Goal: Task Accomplishment & Management: Manage account settings

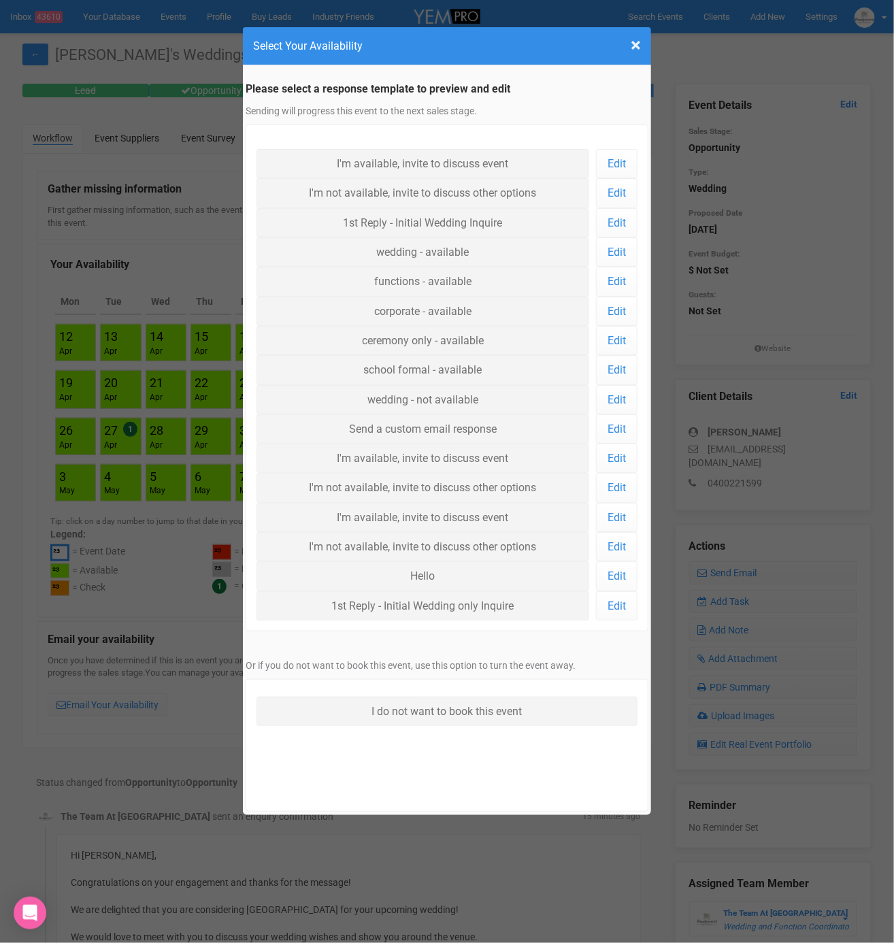
click at [629, 43] on h4 "Select Your Availability" at bounding box center [447, 45] width 388 height 17
click at [640, 45] on span "×" at bounding box center [636, 45] width 10 height 22
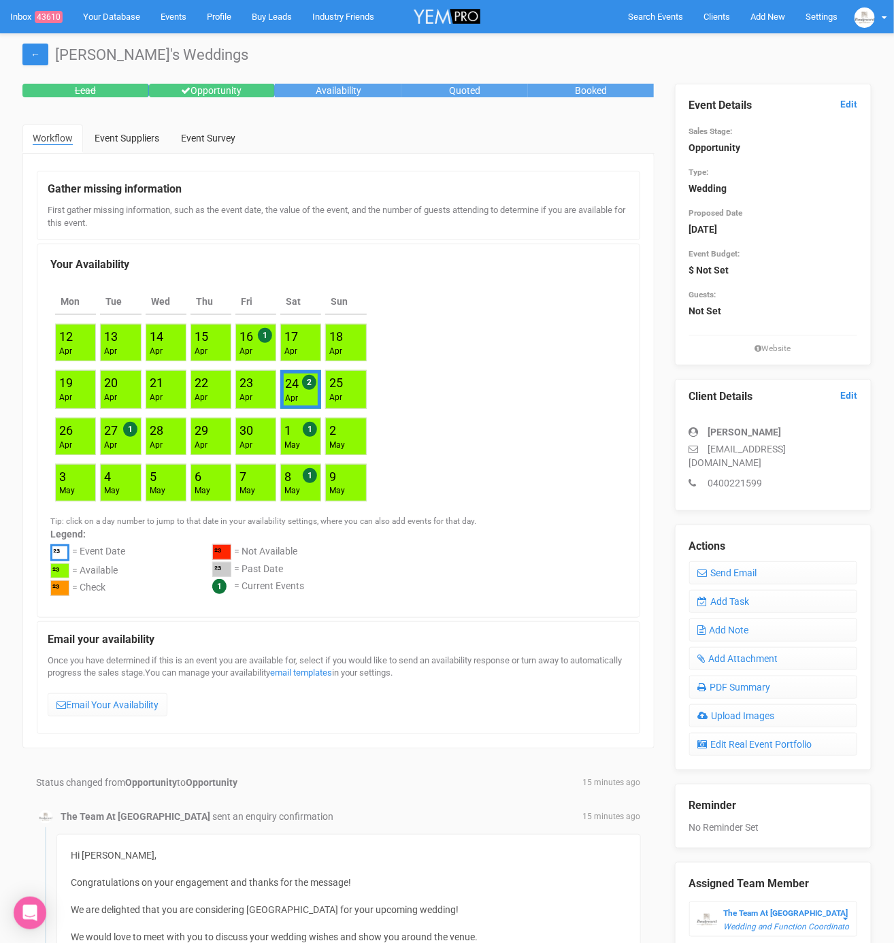
click at [854, 97] on div "Event Details Edit Sales Stage: Opportunity Type: Wedding Proposed Date [DATE] …" at bounding box center [773, 219] width 169 height 270
click at [841, 118] on div "Event Details Edit Sales Stage: Opportunity Type: Wedding Proposed Date [DATE] …" at bounding box center [773, 219] width 169 height 270
click at [854, 104] on link "Edit" at bounding box center [848, 104] width 17 height 13
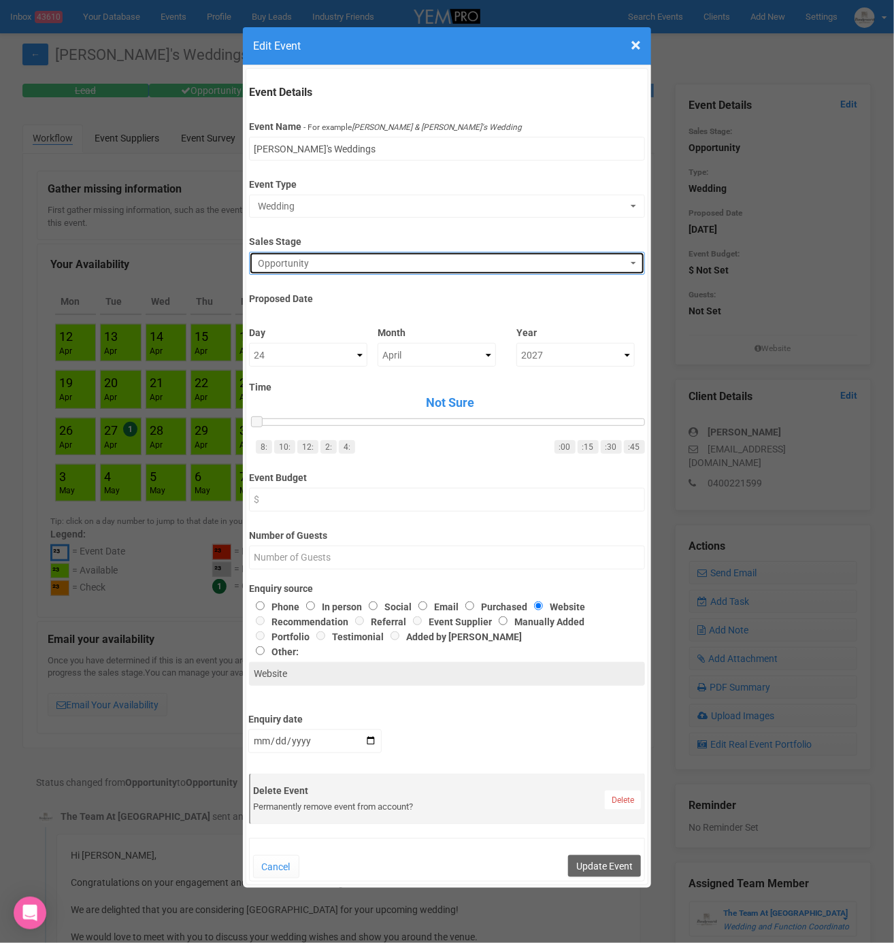
click at [288, 265] on span "Opportunity" at bounding box center [442, 264] width 369 height 14
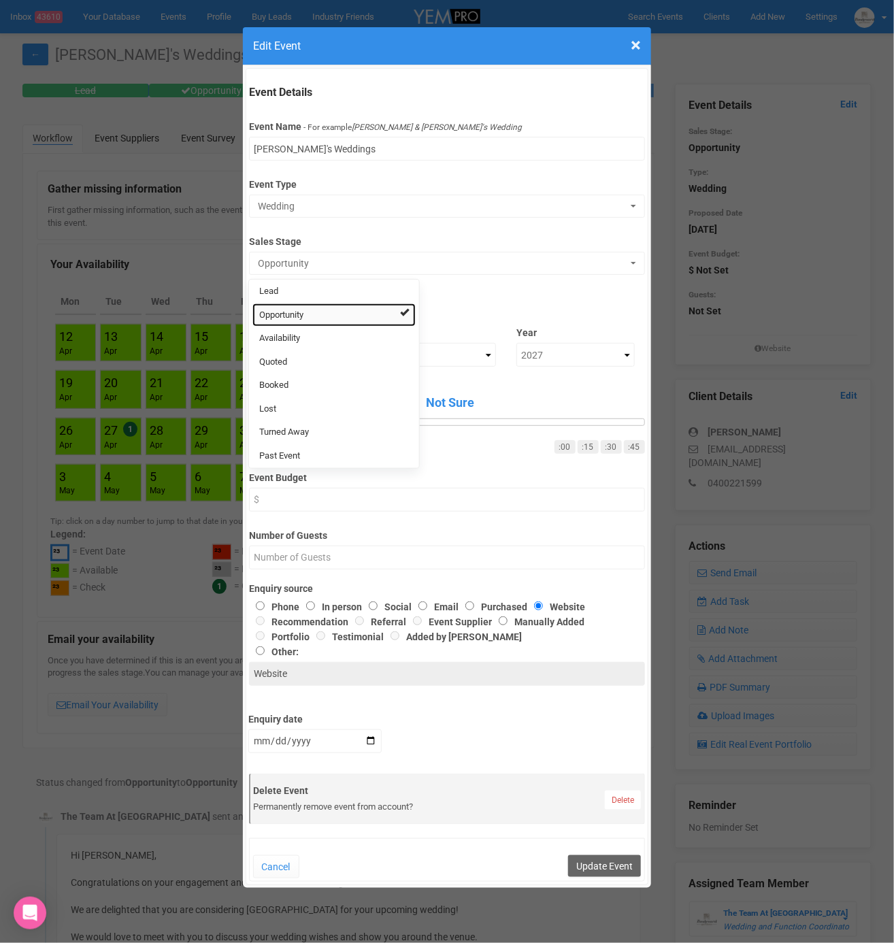
click at [282, 303] on link "Opportunity" at bounding box center [333, 315] width 163 height 24
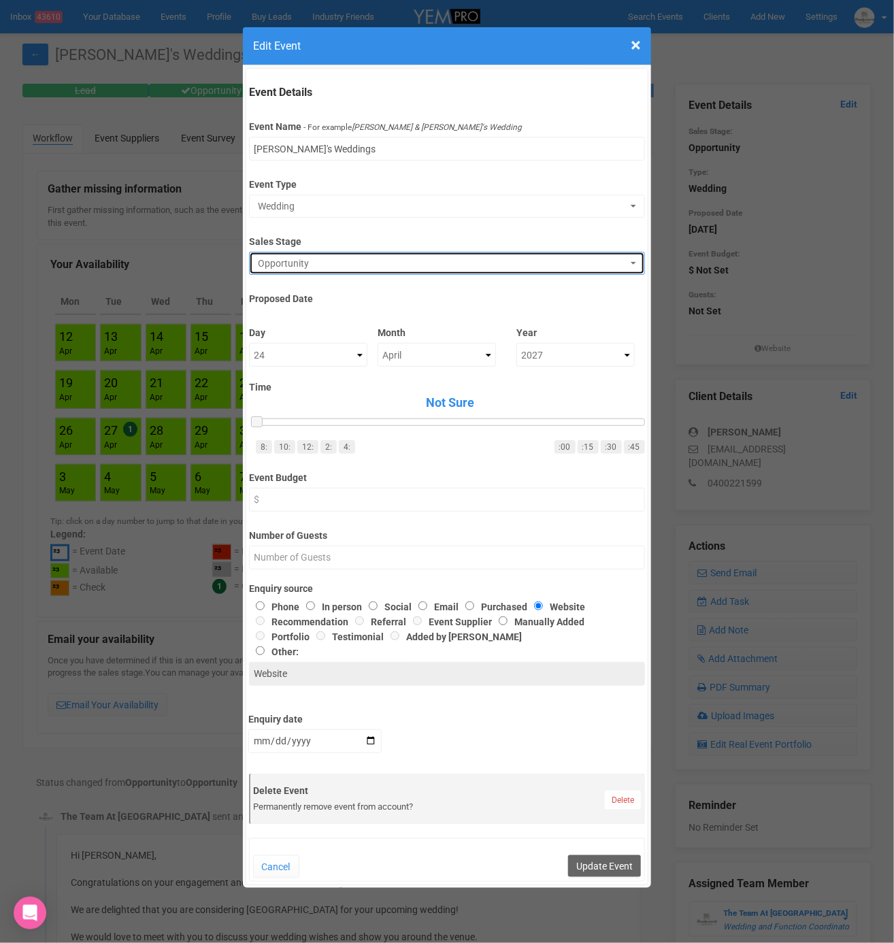
click at [286, 261] on span "Opportunity" at bounding box center [442, 264] width 369 height 14
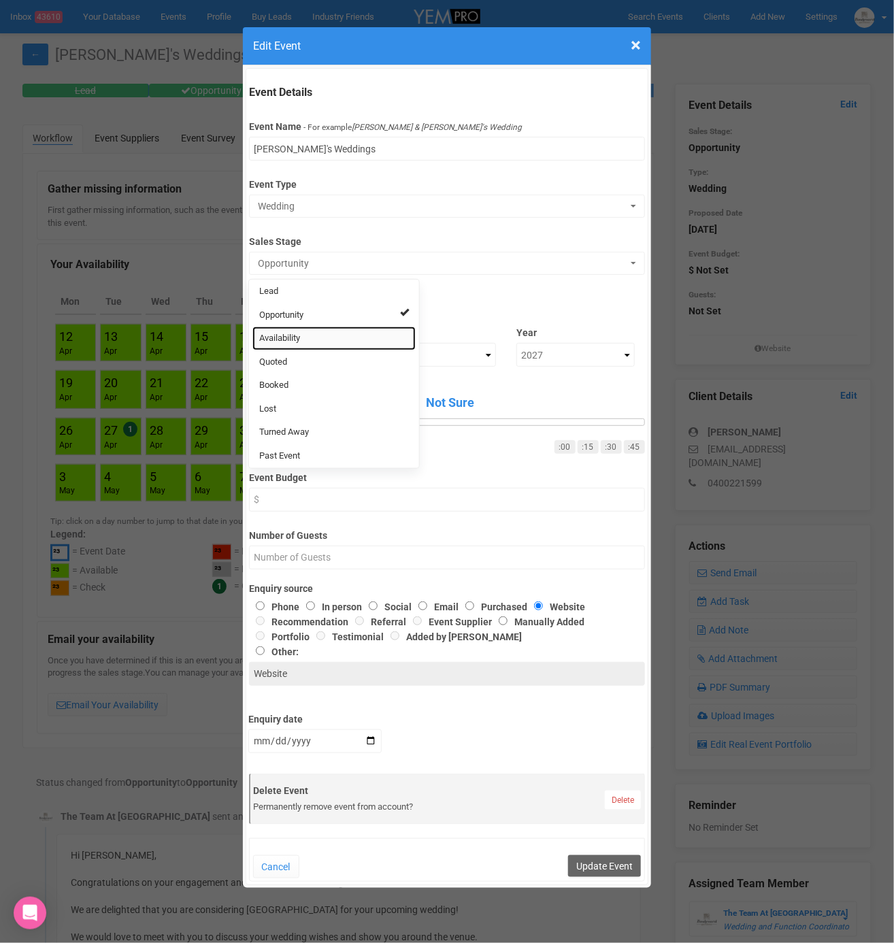
click at [295, 335] on span "Availability" at bounding box center [279, 338] width 41 height 13
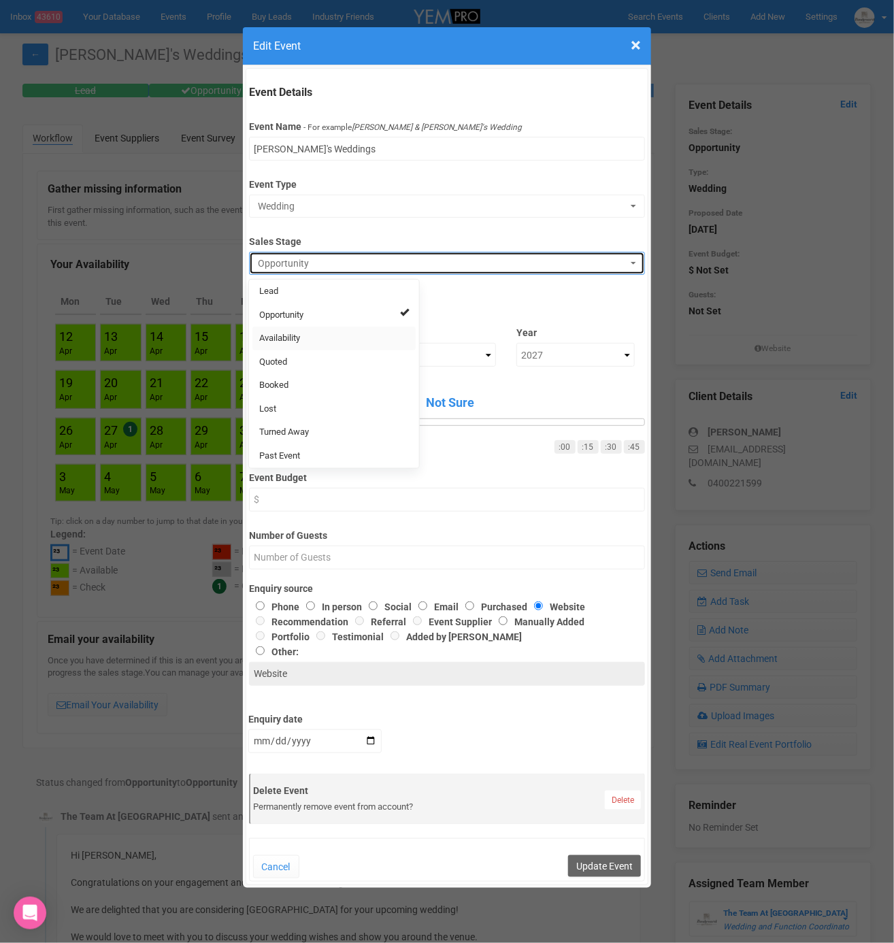
select select "8"
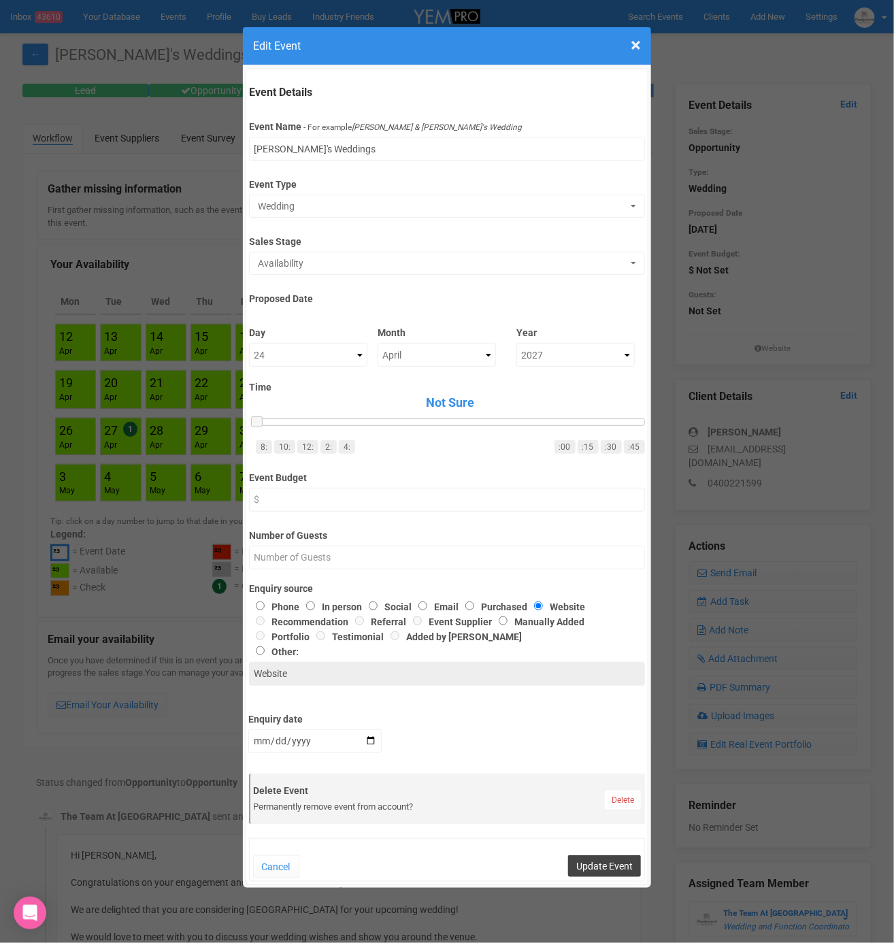
click at [599, 863] on button "Update Event" at bounding box center [604, 866] width 73 height 22
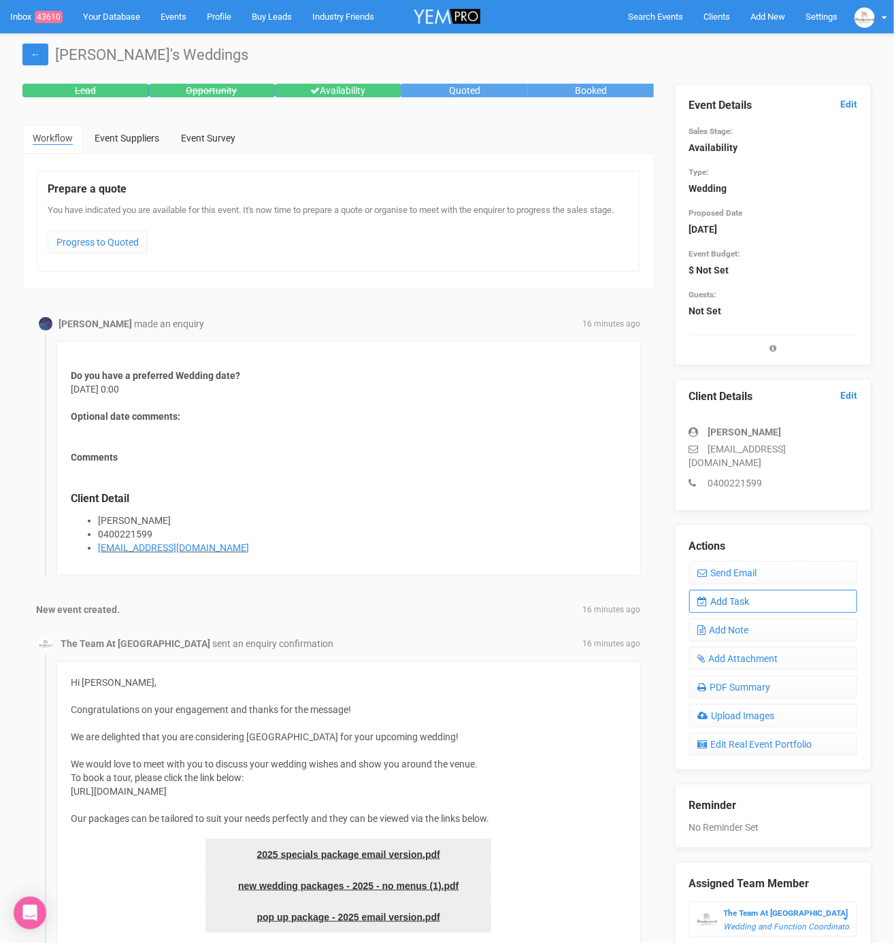
click at [736, 590] on link "Add Task" at bounding box center [773, 601] width 169 height 23
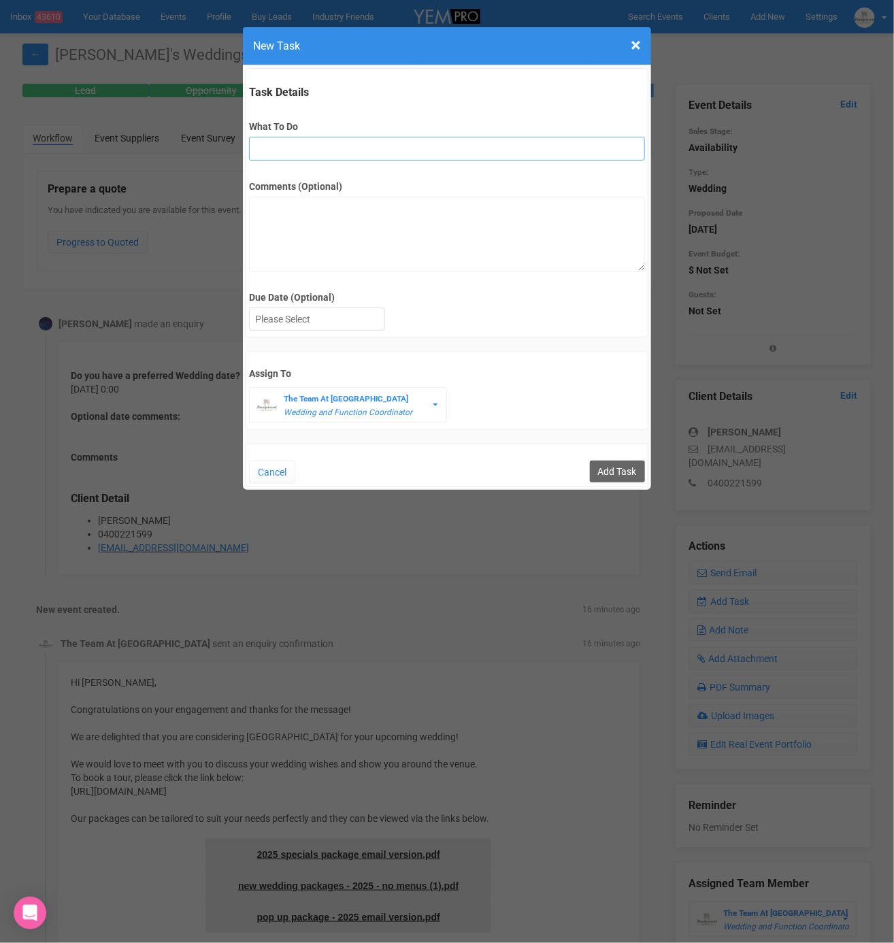
click at [283, 153] on input "What To Do" at bounding box center [446, 149] width 395 height 24
type input "FU"
click at [286, 316] on div at bounding box center [317, 319] width 135 height 22
click at [628, 467] on input "Add Task" at bounding box center [617, 472] width 55 height 22
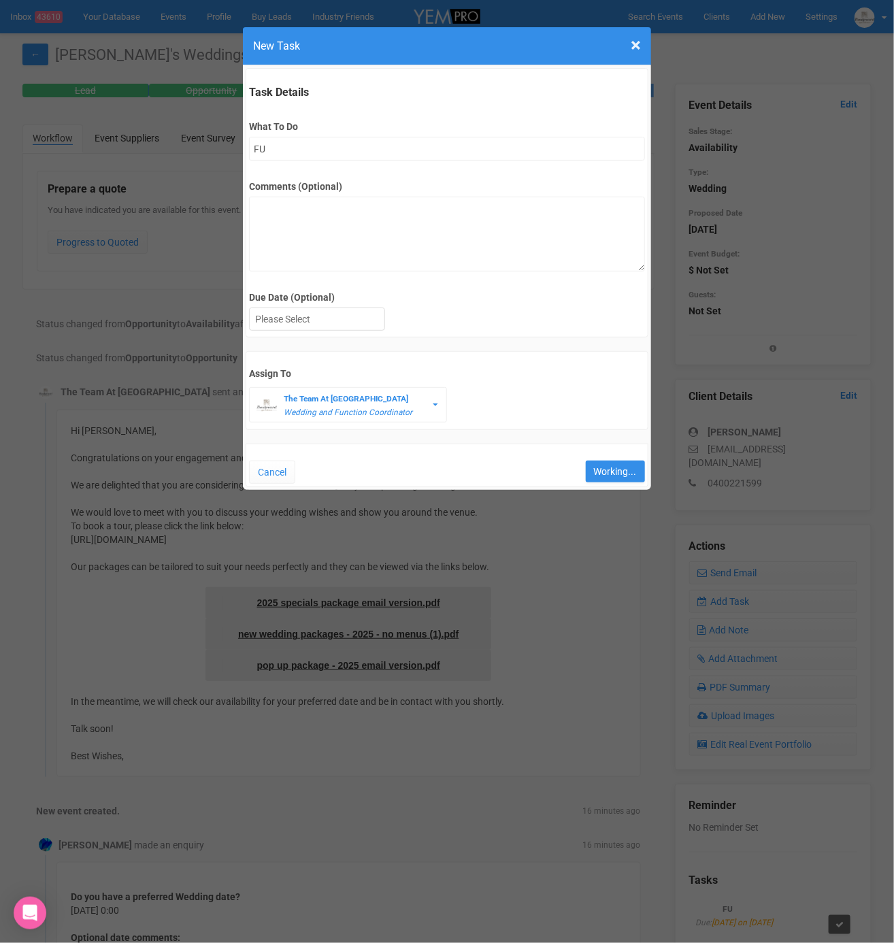
type input "Save"
